Goal: Task Accomplishment & Management: Complete application form

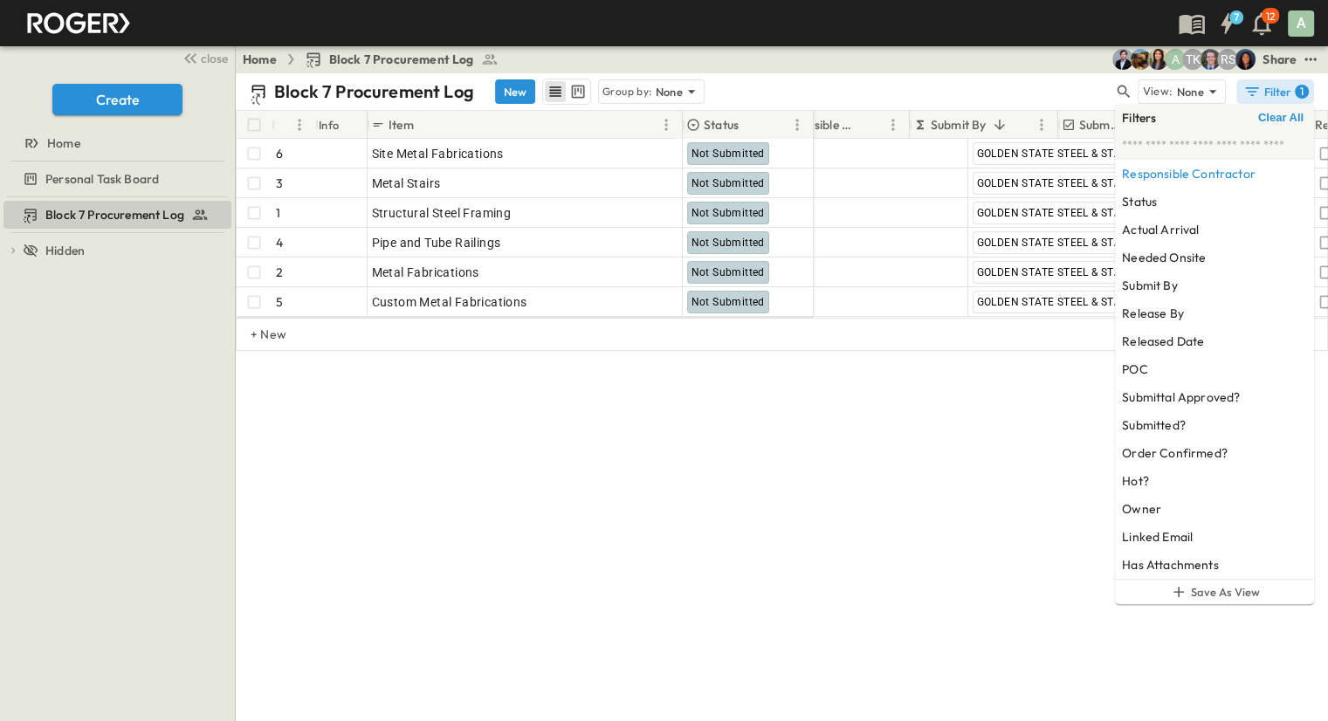
scroll to position [0, 216]
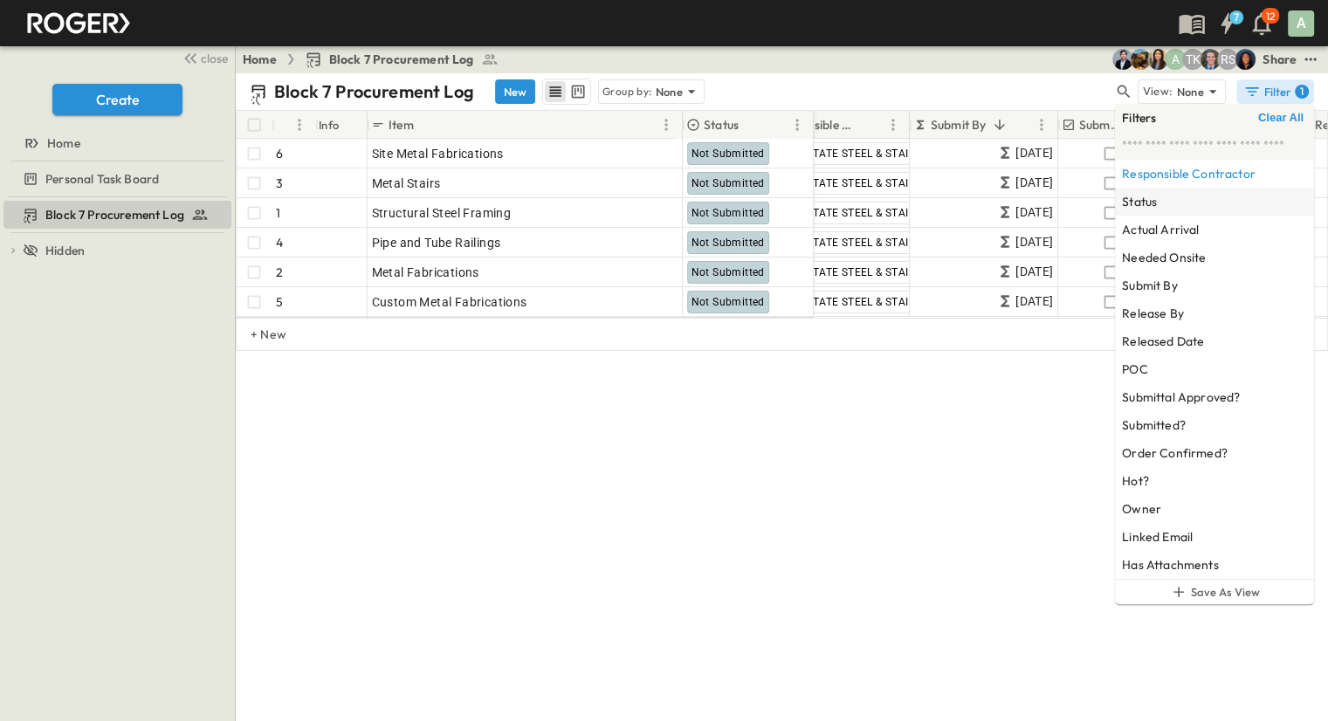
click at [1198, 188] on div "Status" at bounding box center [1214, 202] width 199 height 28
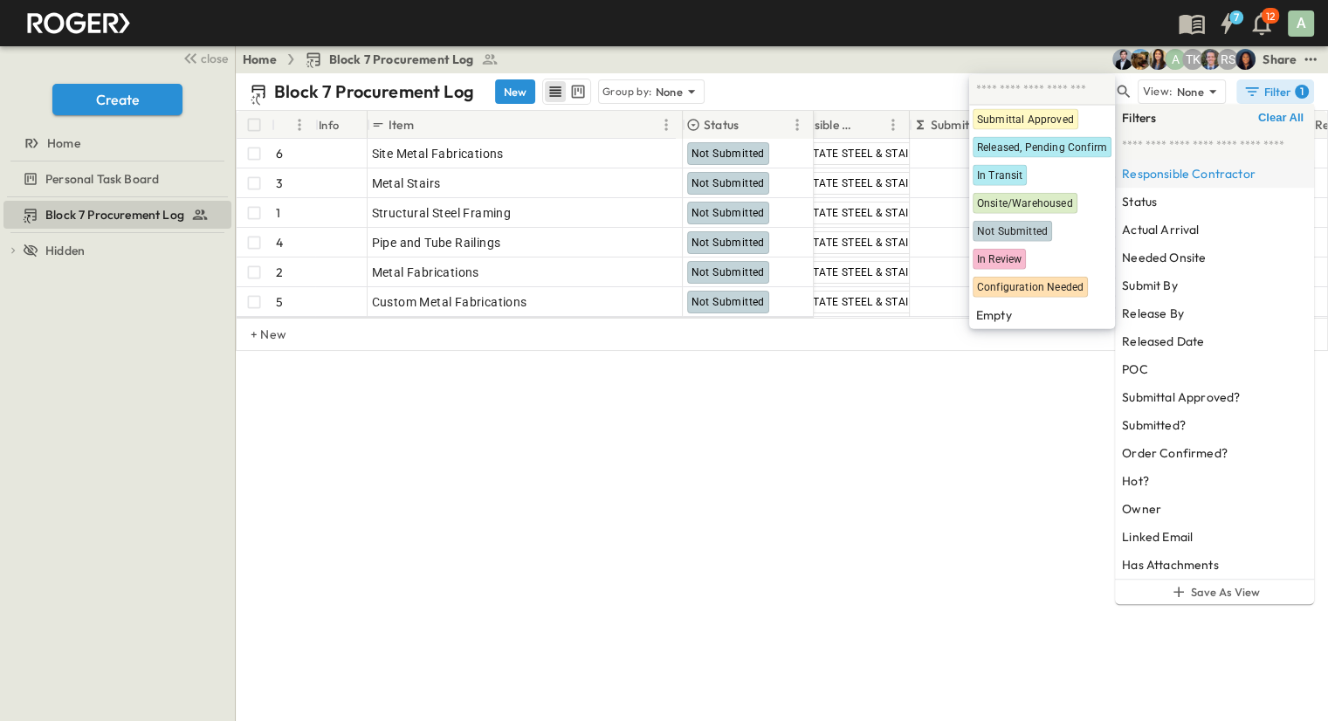
click at [1198, 173] on h6 "Responsible Contractor" at bounding box center [1189, 173] width 134 height 17
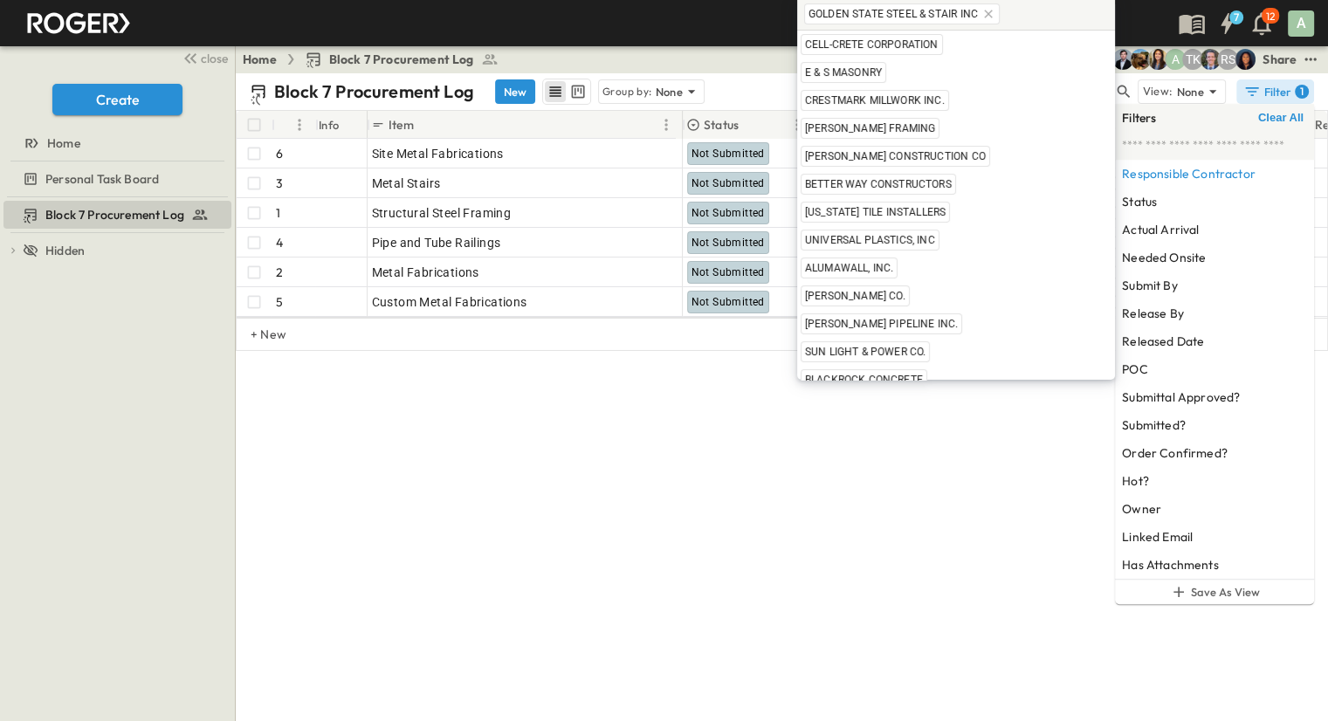
click at [981, 18] on icon at bounding box center [988, 14] width 14 height 14
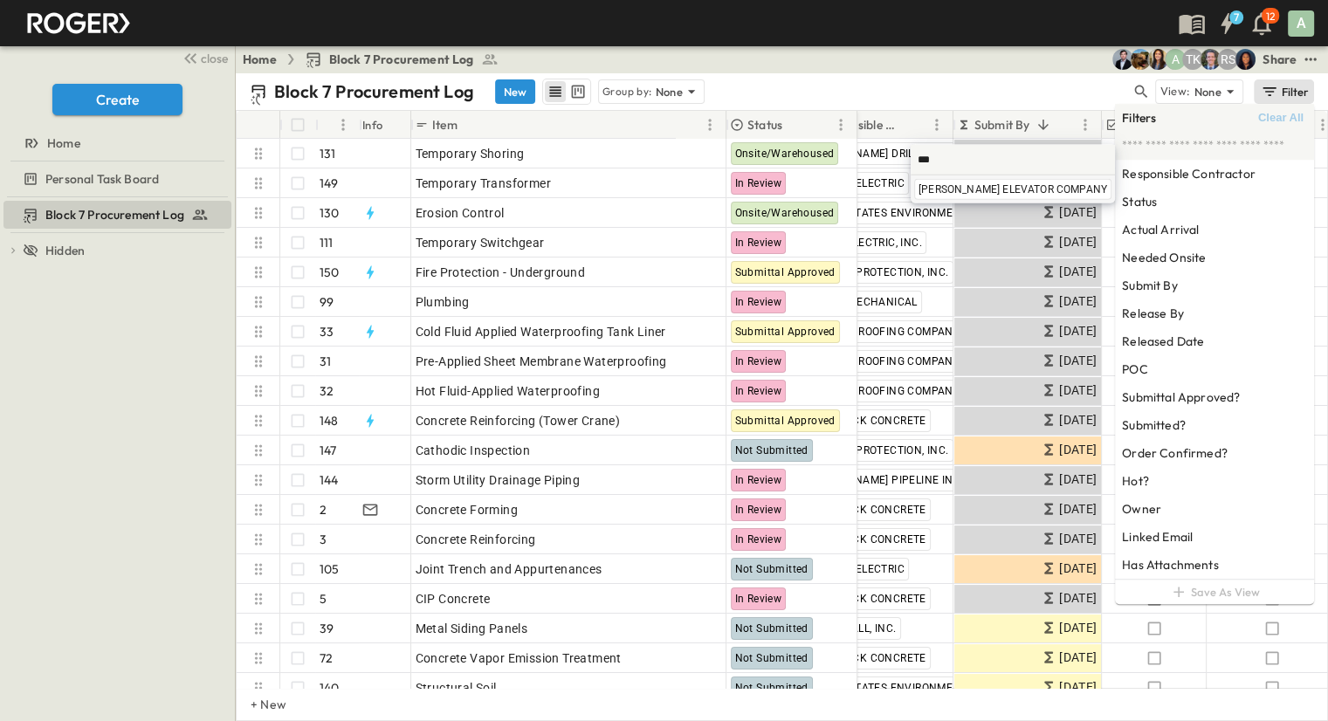
type input "***"
click at [1016, 189] on span "[PERSON_NAME] ELEVATOR COMPANY" at bounding box center [1013, 189] width 189 height 14
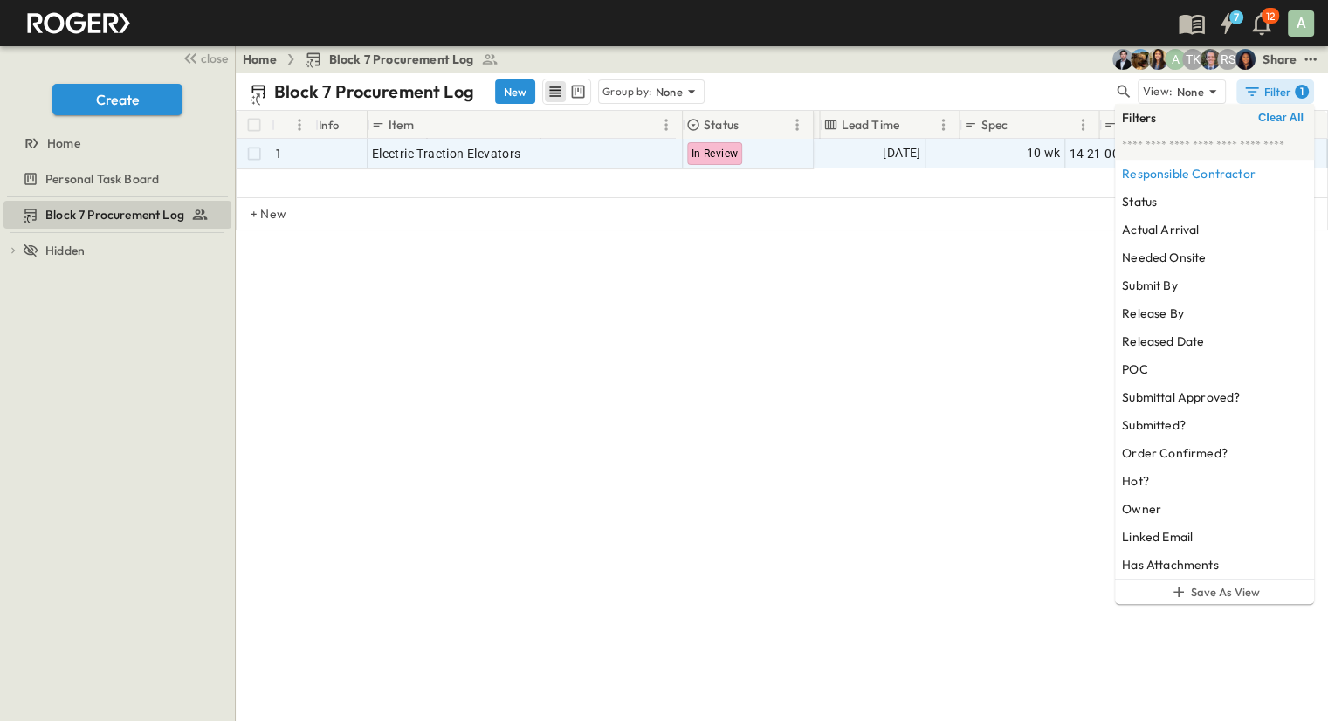
scroll to position [0, 1404]
click at [891, 151] on span "10 wk" at bounding box center [905, 153] width 34 height 20
type input "*"
type input "**"
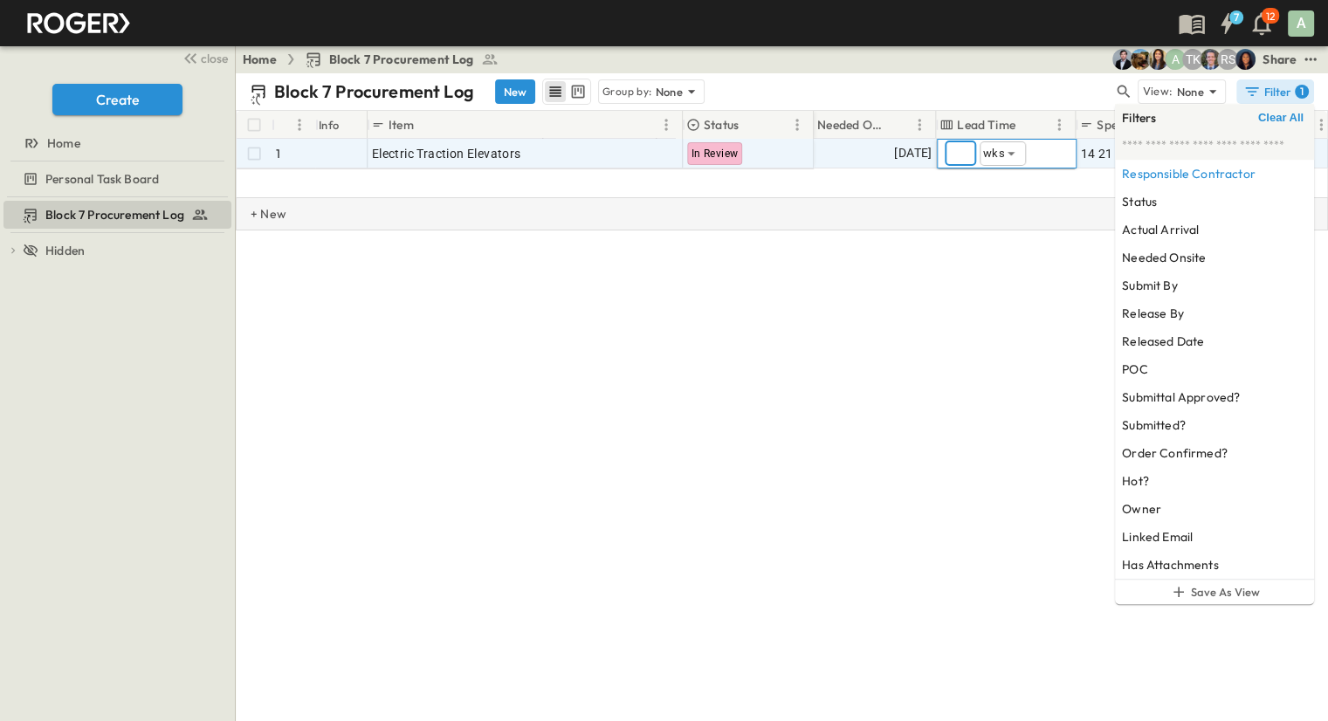
click at [936, 207] on div "+ New" at bounding box center [782, 213] width 1092 height 33
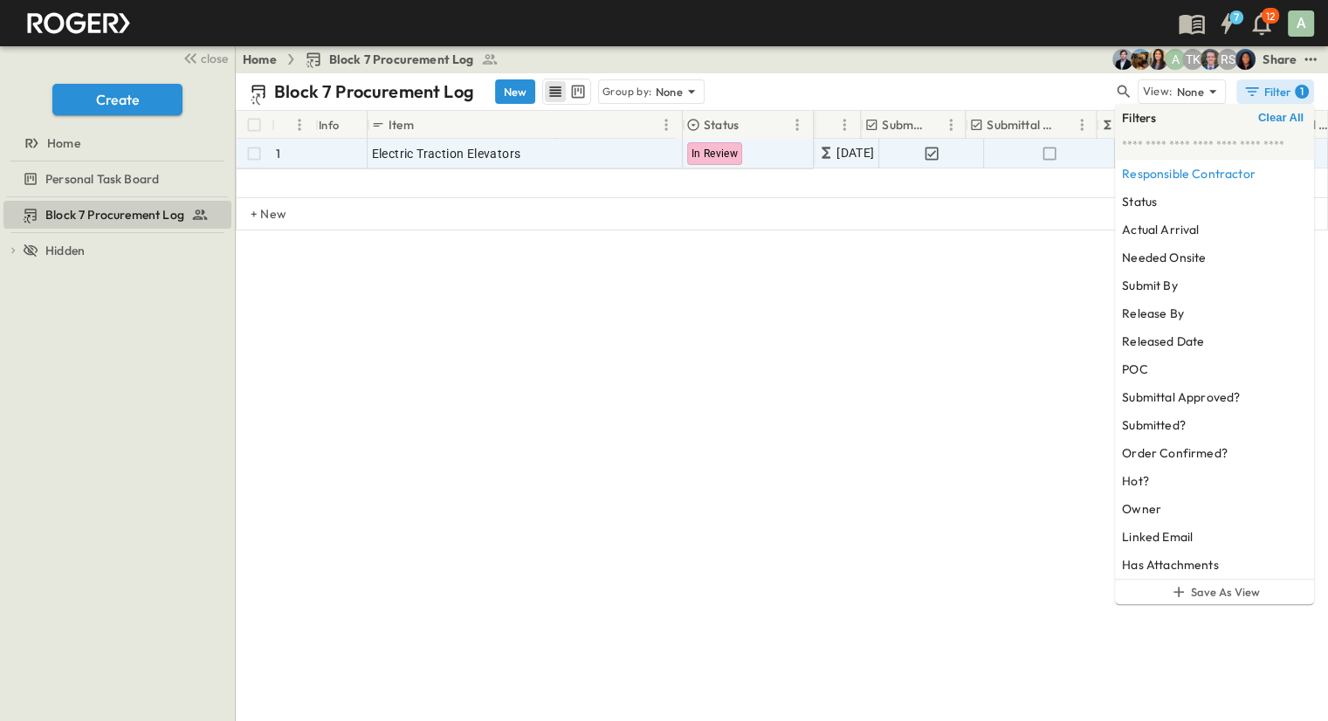
scroll to position [0, 416]
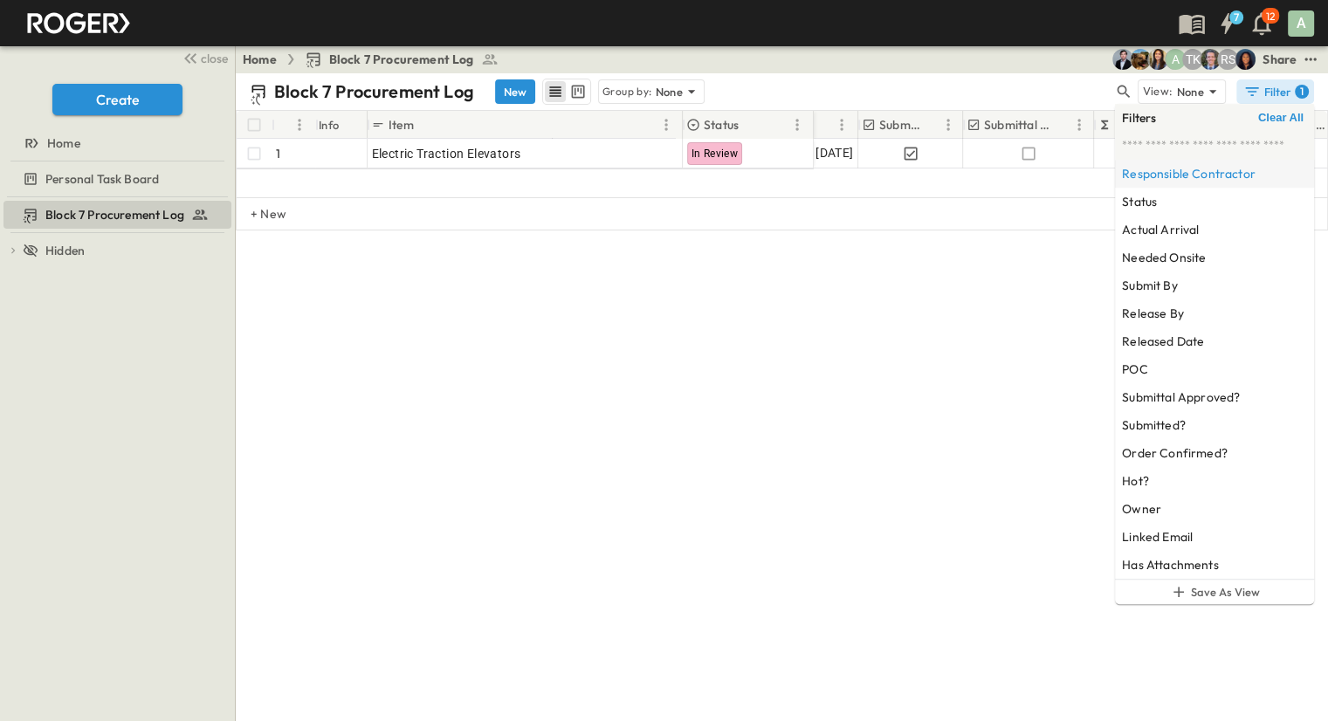
click at [1234, 173] on h6 "Responsible Contractor" at bounding box center [1189, 173] width 134 height 17
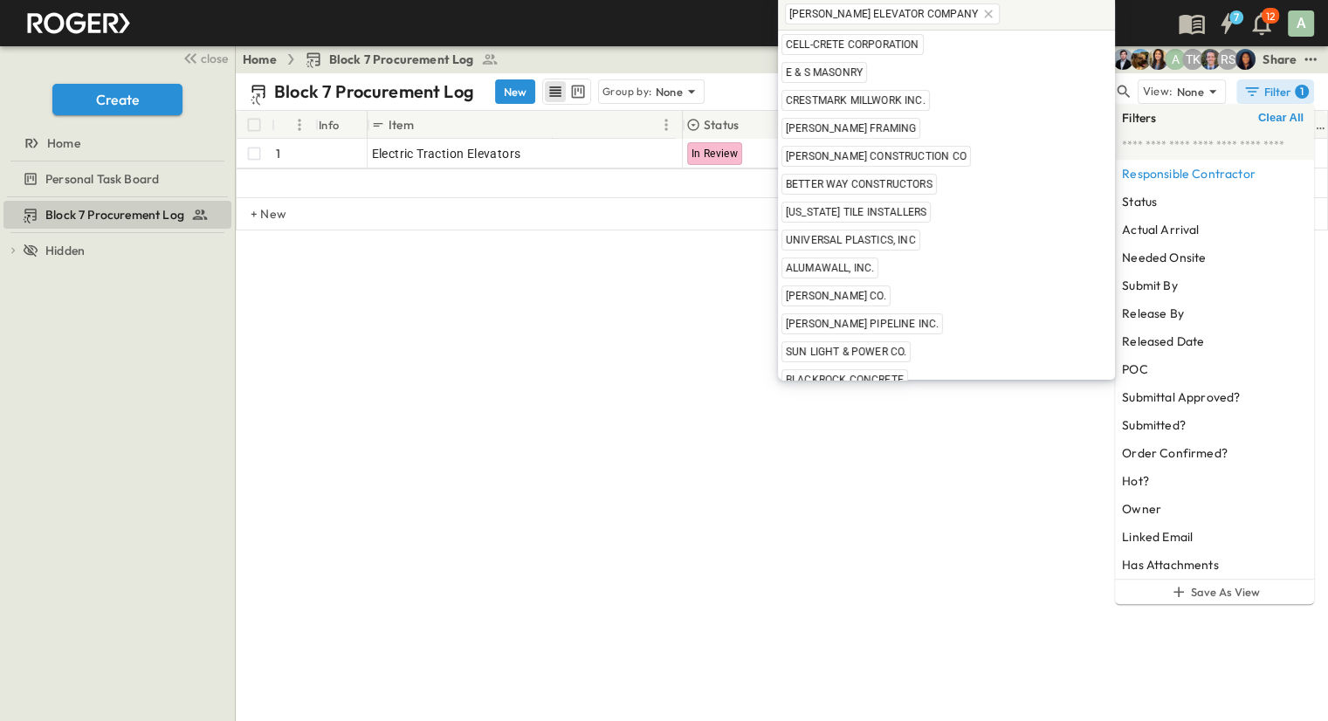
click at [981, 20] on icon at bounding box center [988, 14] width 14 height 14
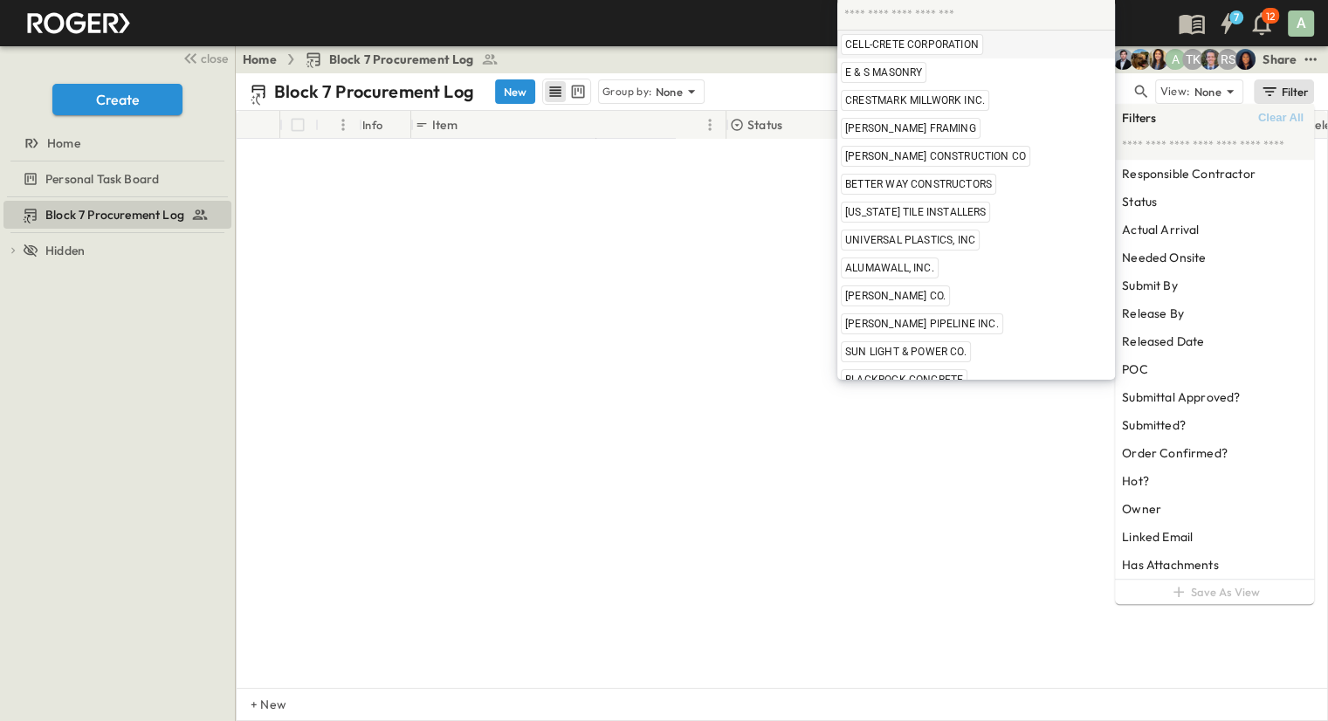
scroll to position [4303, 416]
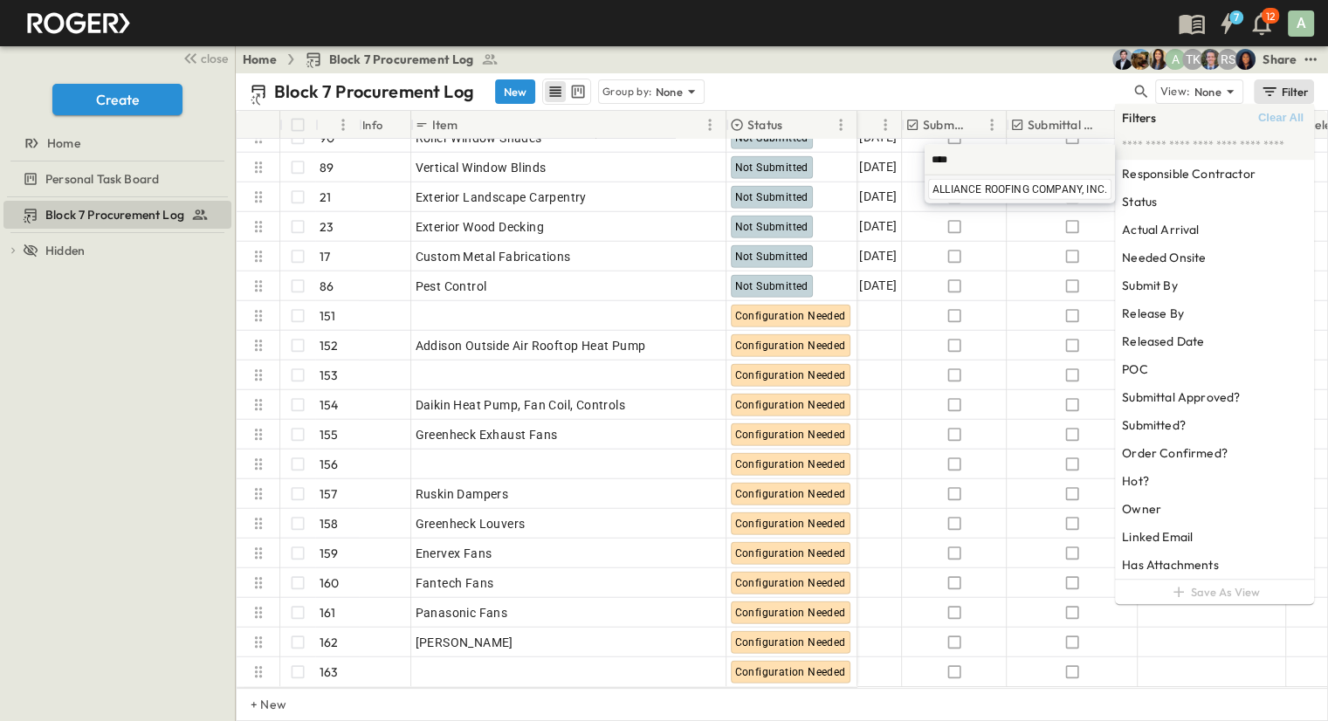
type input "****"
click at [977, 189] on span "ALLIANCE ROOFING COMPANY, INC." at bounding box center [1020, 189] width 175 height 14
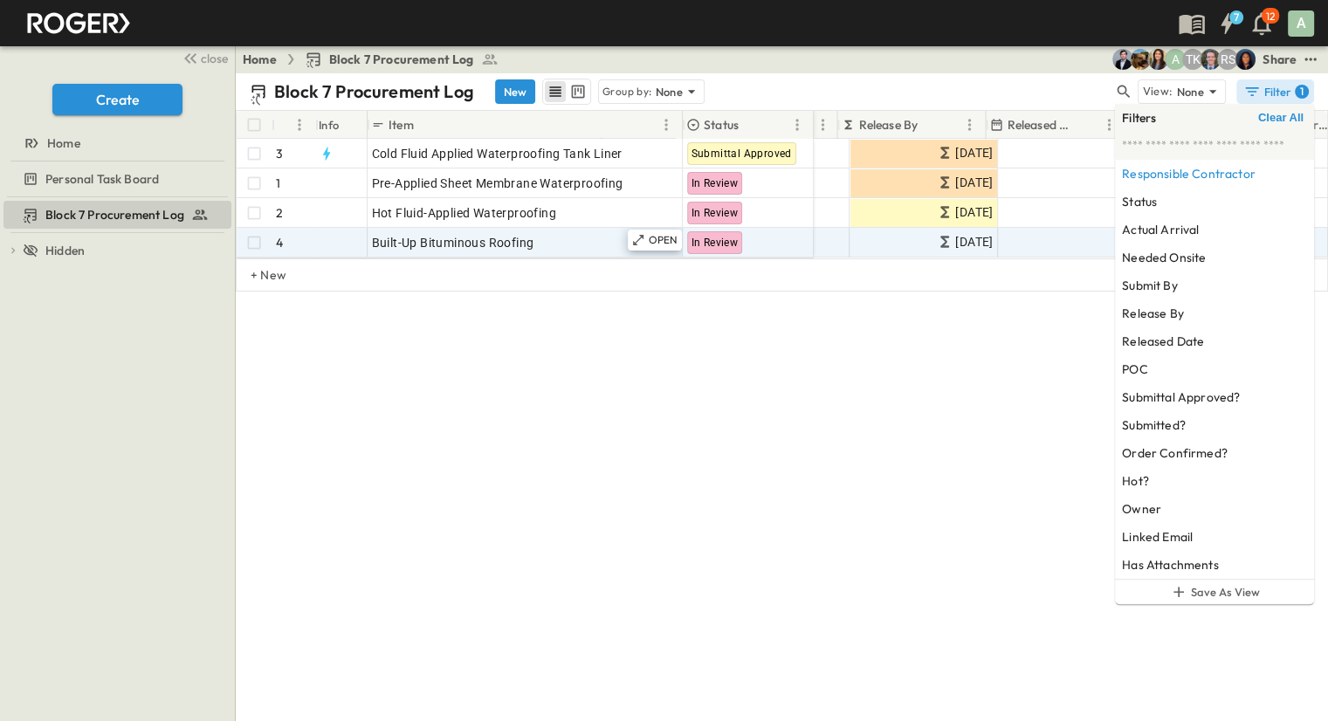
scroll to position [0, 674]
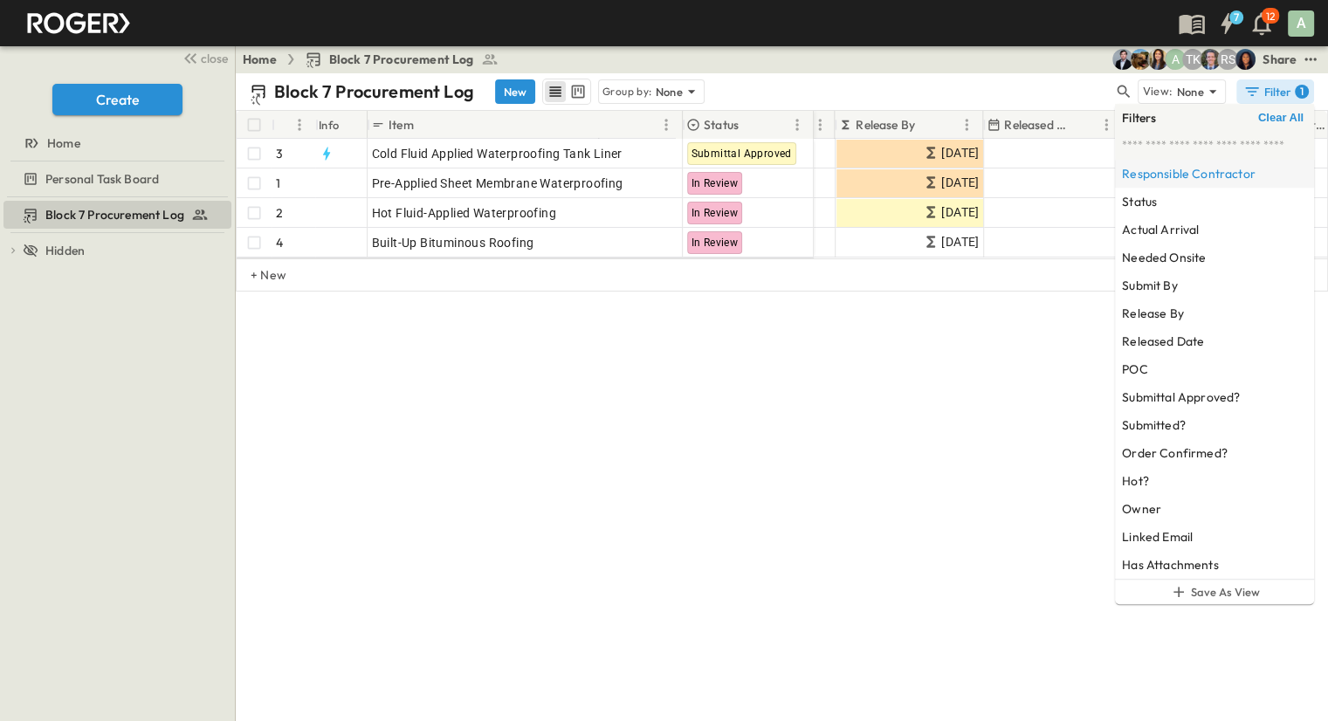
click at [1249, 175] on h6 "Responsible Contractor" at bounding box center [1189, 173] width 134 height 17
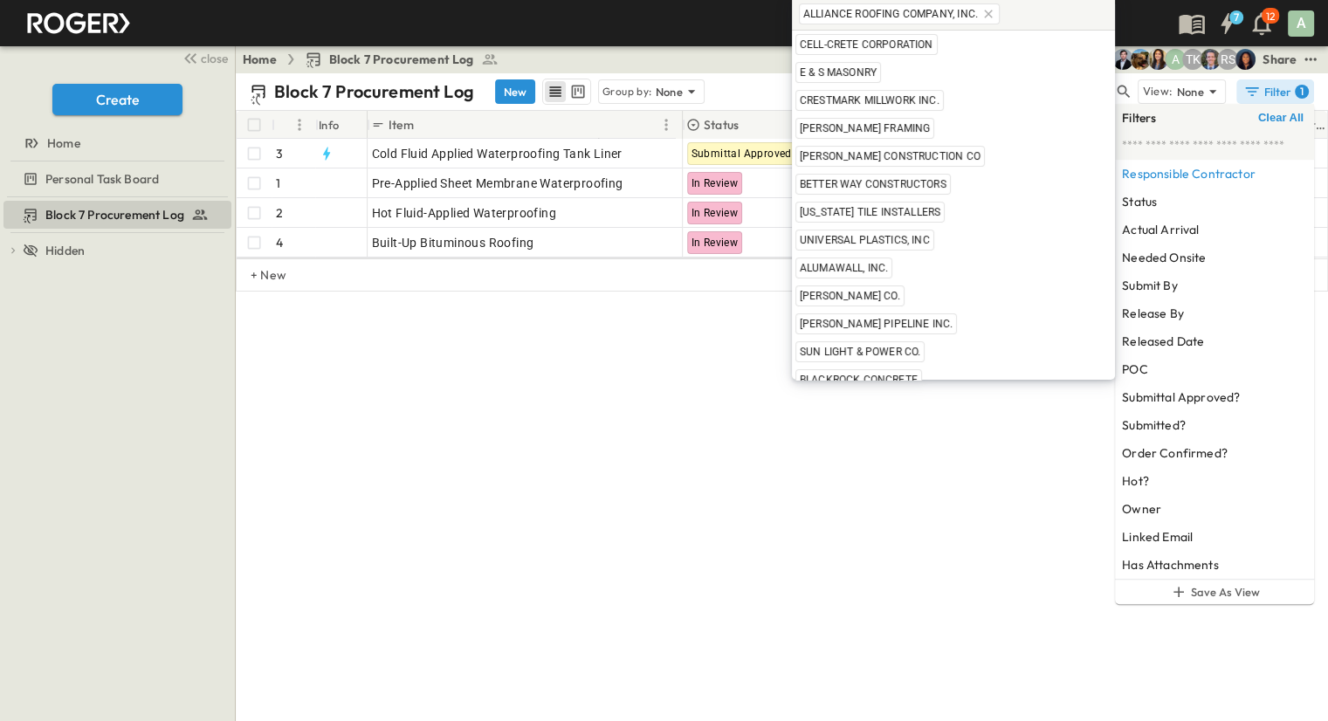
click at [981, 17] on icon at bounding box center [988, 14] width 14 height 14
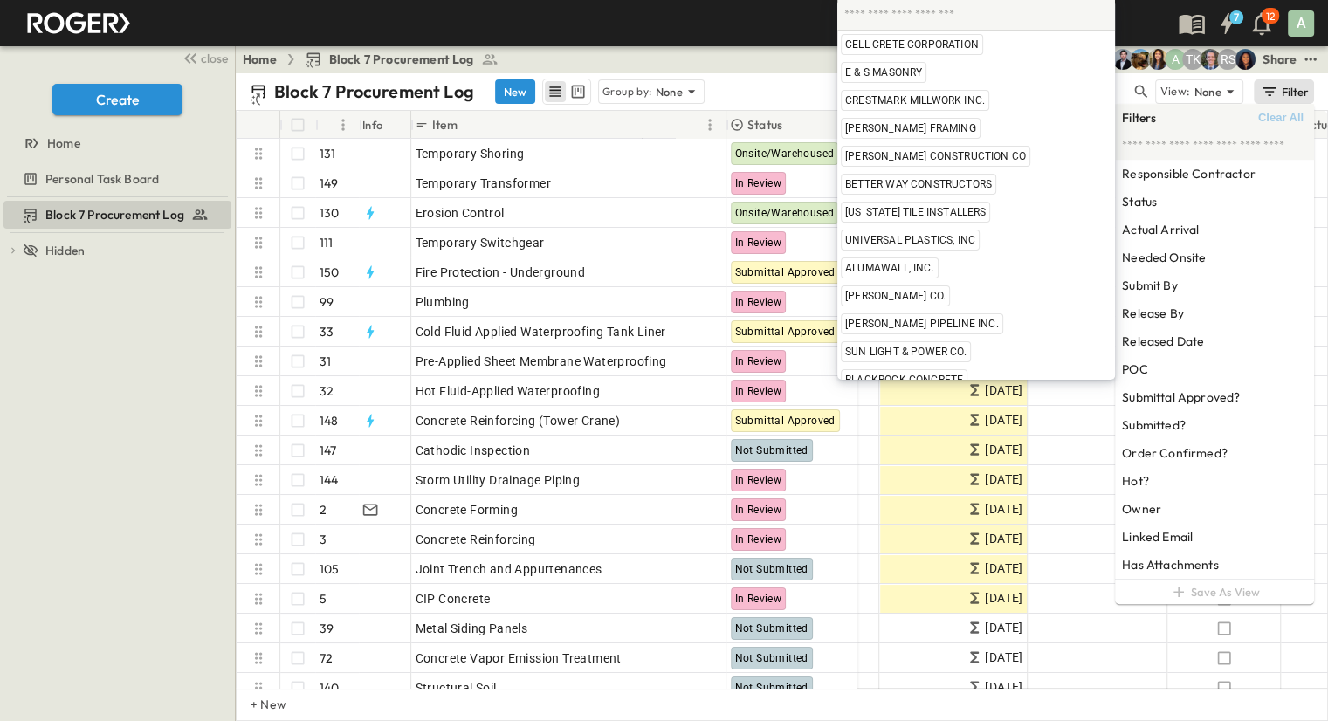
type input "*"
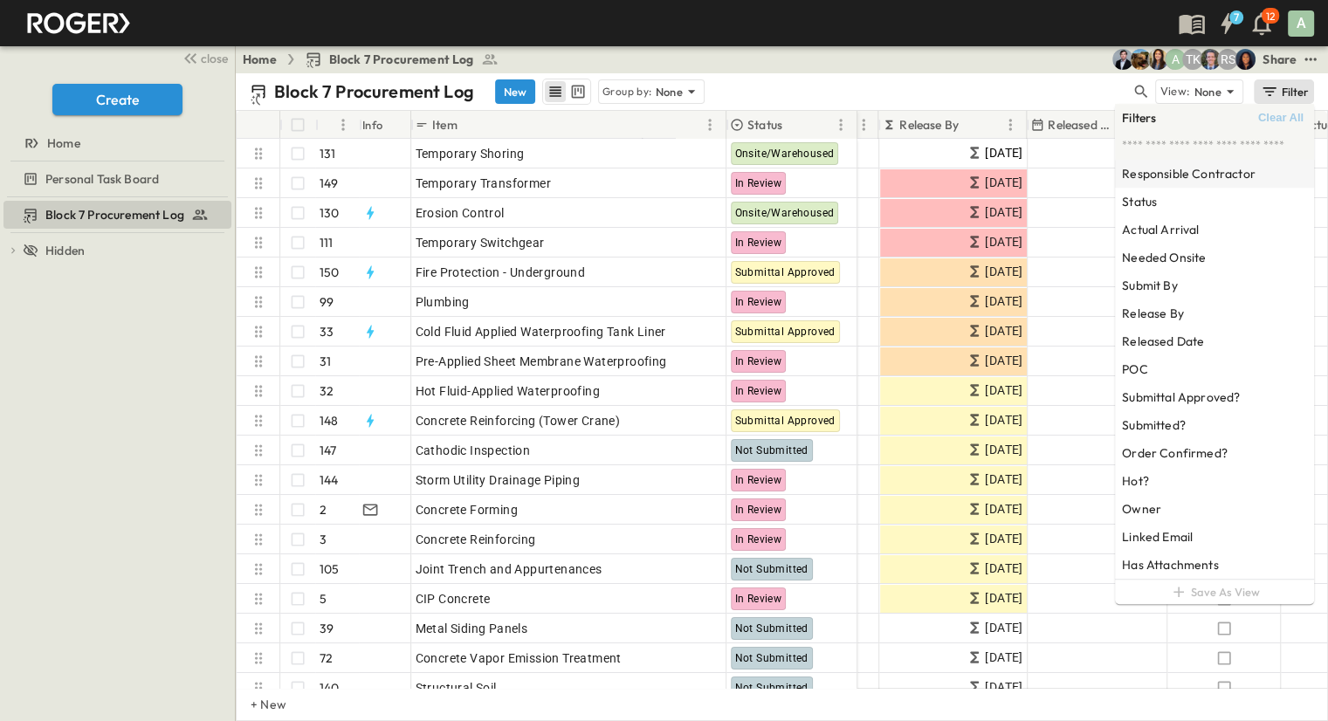
click at [1162, 170] on h6 "Responsible Contractor" at bounding box center [1189, 173] width 134 height 17
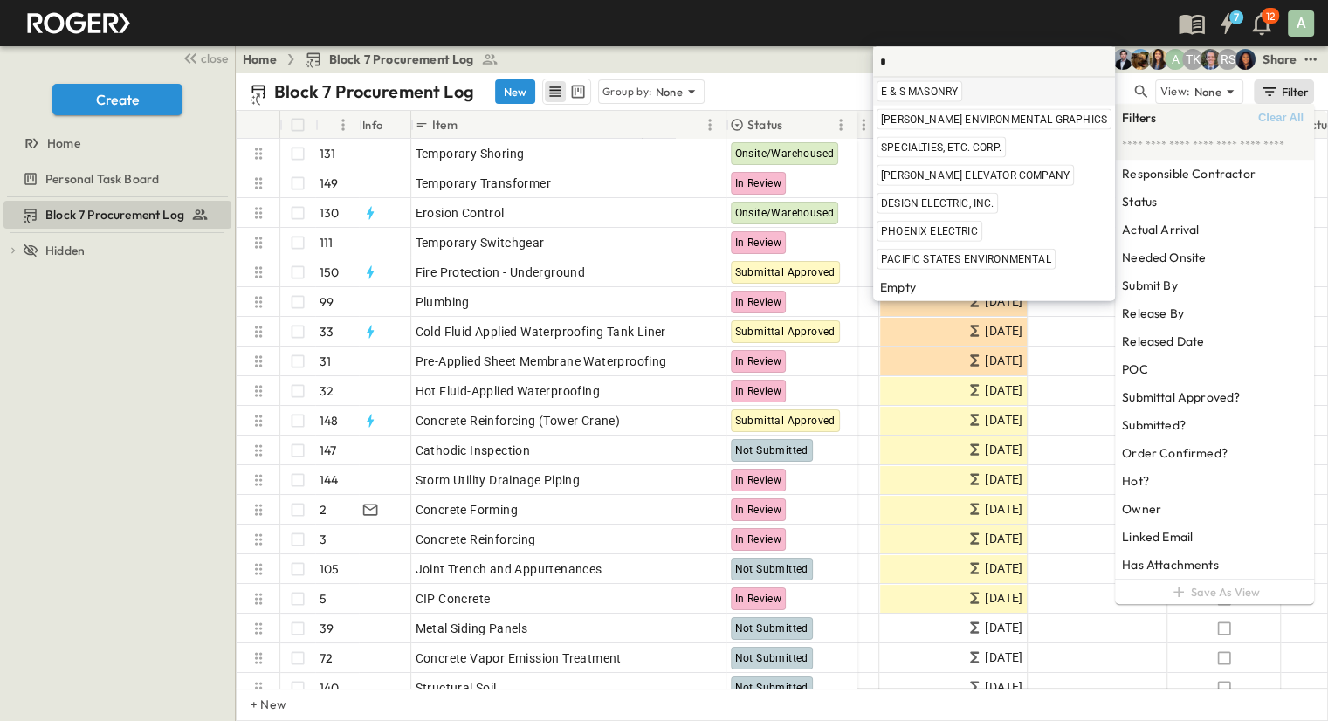
click at [950, 93] on span "E & S MASONRY" at bounding box center [919, 92] width 77 height 14
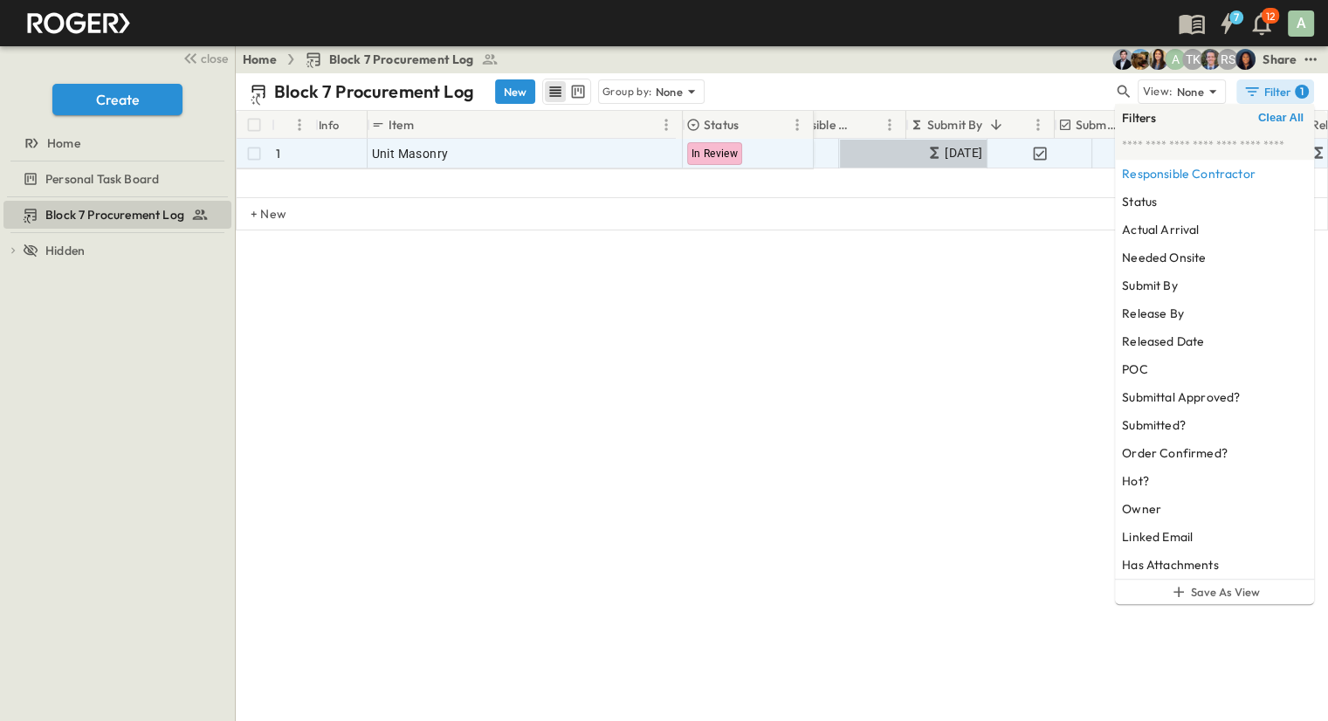
scroll to position [0, 304]
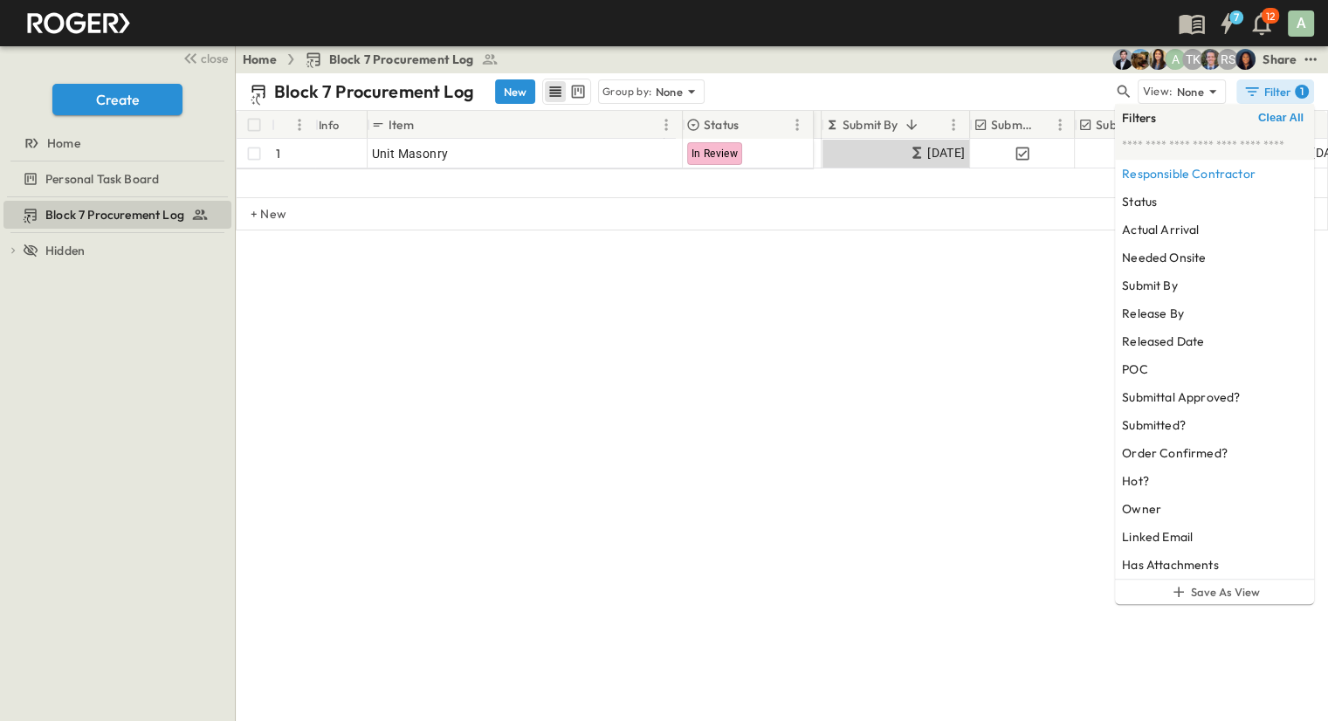
click at [897, 482] on div "Block 7 Procurement Log New Group by: None View: None Filter 1 # Info Item Stat…" at bounding box center [782, 397] width 1092 height 648
